Goal: Navigation & Orientation: Find specific page/section

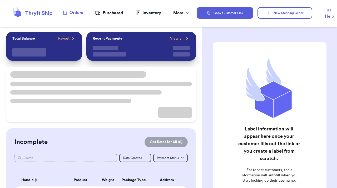
checkbox input "true"
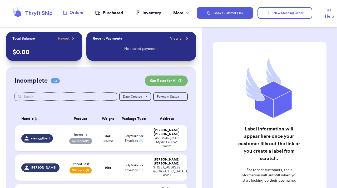
click at [179, 37] on span "View all" at bounding box center [176, 38] width 13 height 5
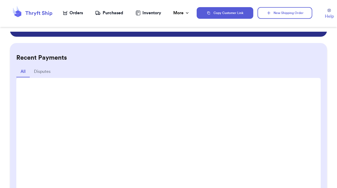
scroll to position [33, 0]
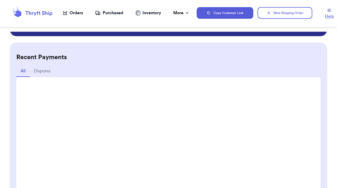
click at [329, 17] on span "Help" at bounding box center [329, 16] width 9 height 6
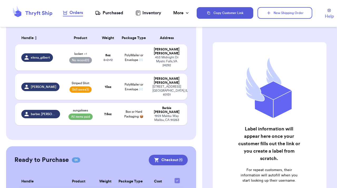
scroll to position [81, 0]
click at [107, 14] on div "Purchased" at bounding box center [109, 13] width 28 height 6
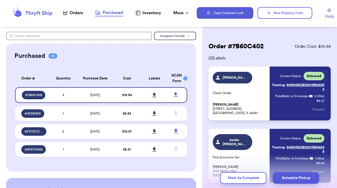
click at [37, 5] on header "Orders Purchased Inventory More Stats Completed Orders Payments Payouts Copy Cu…" at bounding box center [168, 13] width 337 height 27
click at [36, 11] on icon at bounding box center [32, 13] width 42 height 14
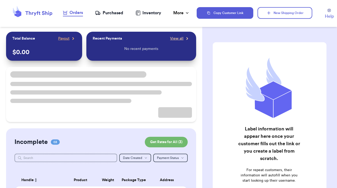
click at [177, 37] on span "View all" at bounding box center [176, 38] width 13 height 5
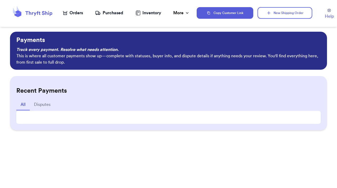
click at [171, 57] on p "This is where all customer payments show up—complete with statuses, buyer info,…" at bounding box center [168, 59] width 304 height 13
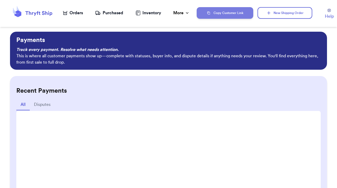
click at [234, 11] on button "Copy Customer Link" at bounding box center [225, 13] width 57 height 12
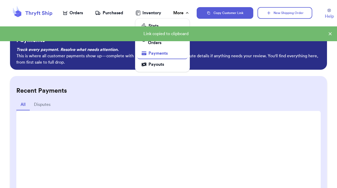
click at [183, 15] on div "More" at bounding box center [181, 13] width 17 height 6
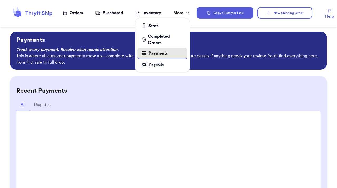
click at [164, 54] on div "Payments" at bounding box center [163, 53] width 42 height 6
click at [187, 10] on icon at bounding box center [187, 12] width 5 height 5
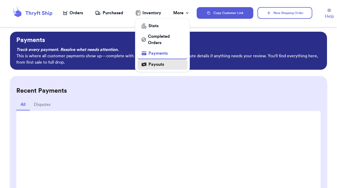
click at [163, 64] on div "Payouts" at bounding box center [163, 64] width 42 height 6
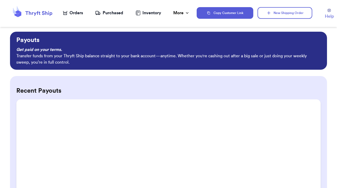
click at [130, 83] on div "Recent Payouts" at bounding box center [168, 181] width 317 height 210
